Goal: Check status: Check status

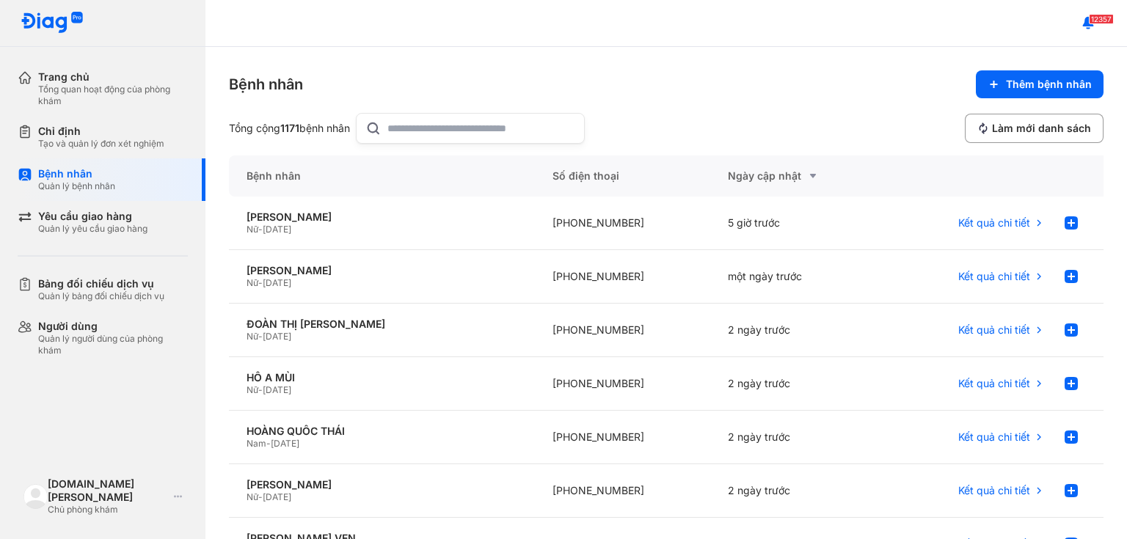
click at [390, 130] on div at bounding box center [470, 128] width 229 height 31
click at [390, 130] on input "text" at bounding box center [481, 128] width 188 height 29
click at [393, 130] on input "text" at bounding box center [481, 128] width 188 height 29
type input "**********"
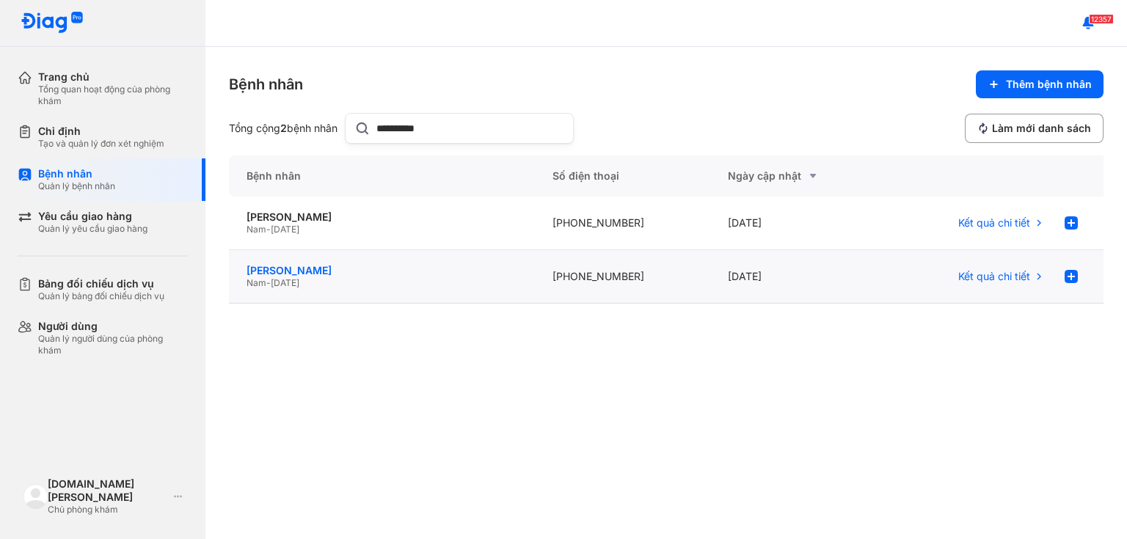
click at [301, 273] on div "[PERSON_NAME]" at bounding box center [381, 270] width 271 height 13
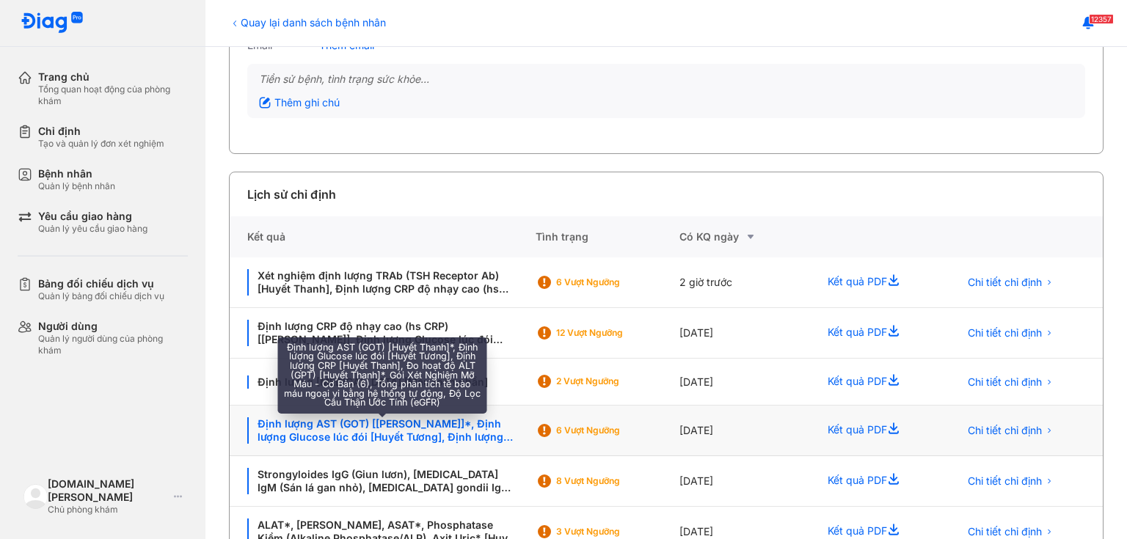
scroll to position [235, 0]
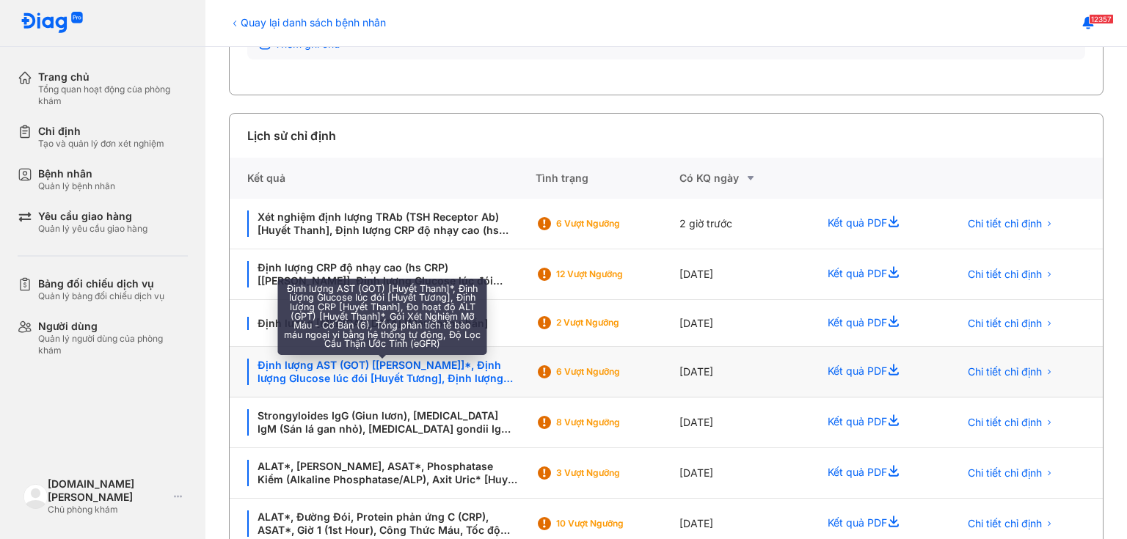
click at [398, 365] on div "Định lượng AST (GOT) [Huyết Thanh]*, Định lượng Glucose lúc đói [Huyết Tương], …" at bounding box center [382, 372] width 271 height 26
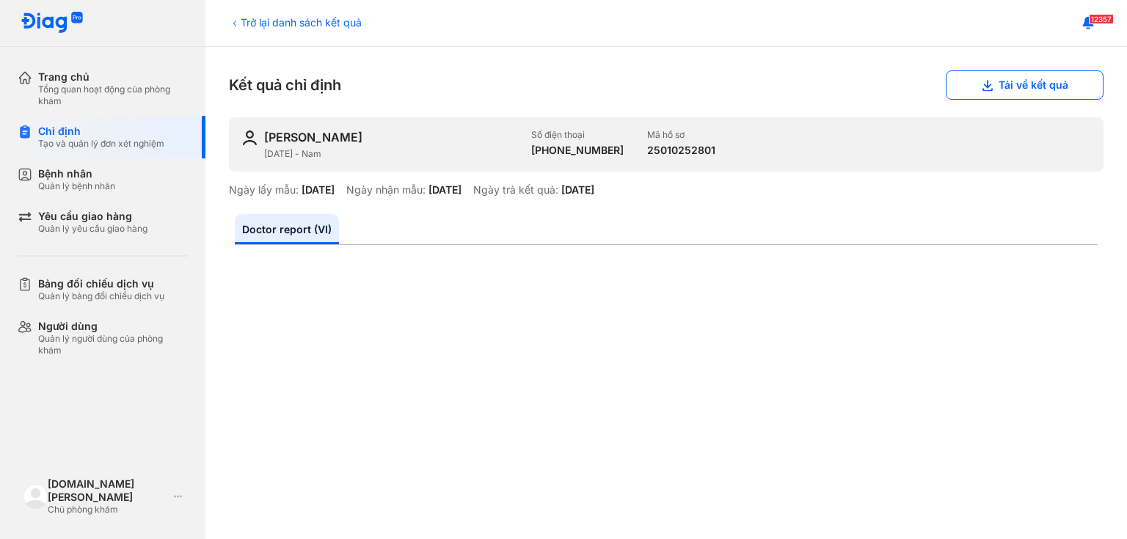
click at [288, 24] on div "Trở lại danh sách kết quả" at bounding box center [295, 22] width 133 height 15
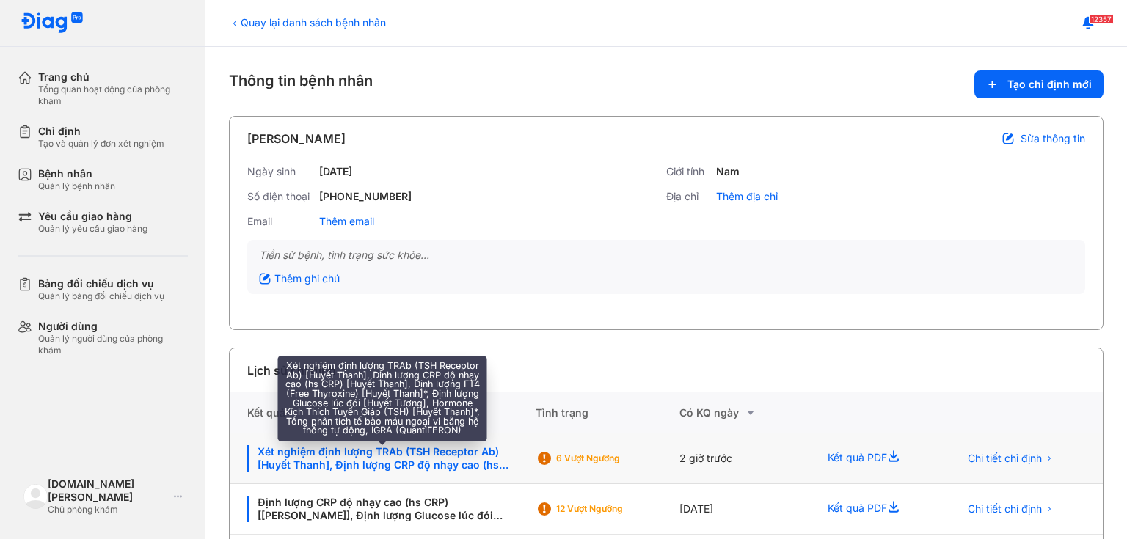
click at [447, 462] on div "Xét nghiệm định lượng TRAb (TSH Receptor Ab) [Huyết Thanh], Định lượng CRP độ n…" at bounding box center [382, 458] width 271 height 26
